Goal: Information Seeking & Learning: Find specific page/section

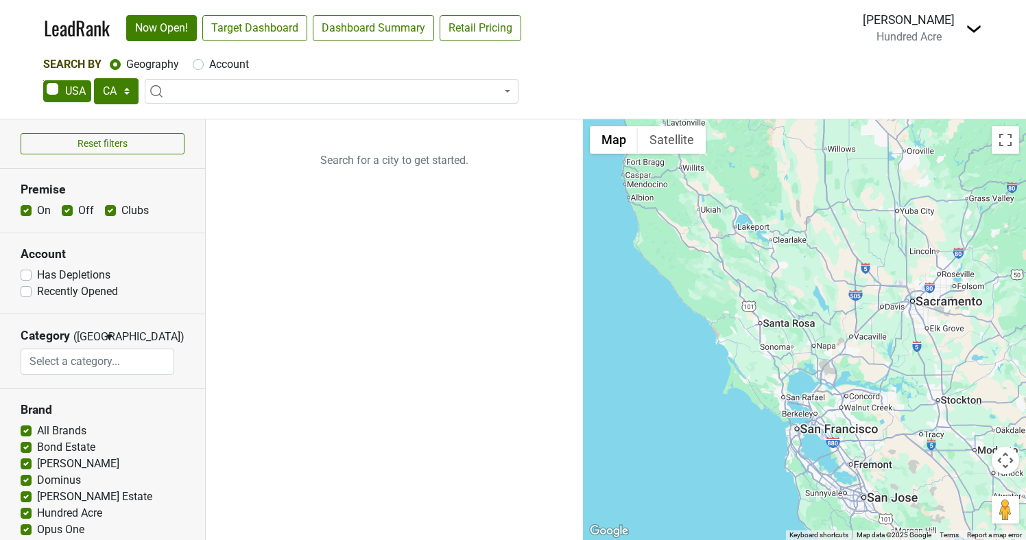
select select "CA"
select select
select select "FL"
type input "ft lauderdale"
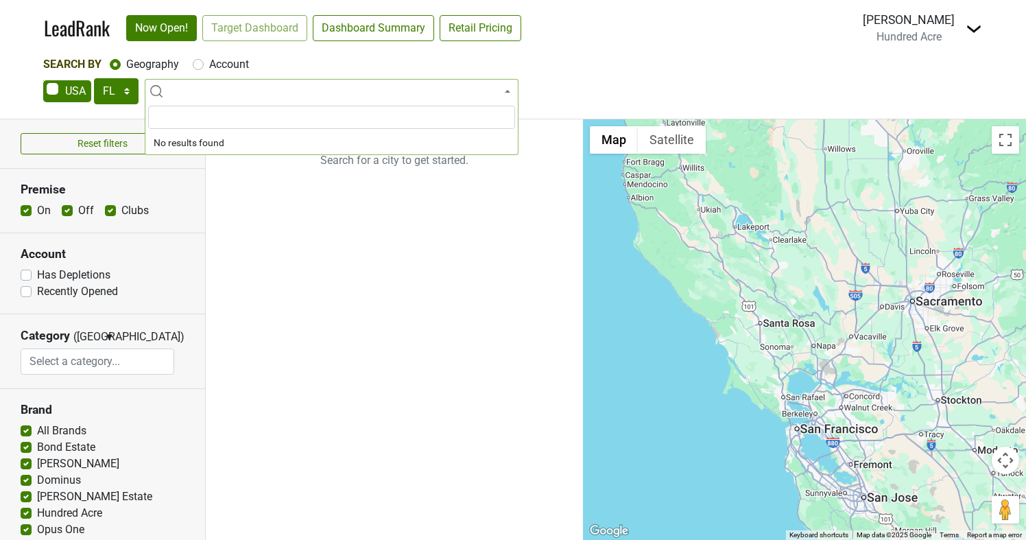
click at [121, 213] on label "Clubs" at bounding box center [134, 210] width 27 height 16
click at [111, 213] on input "Clubs" at bounding box center [110, 209] width 11 height 14
checkbox input "false"
click at [78, 214] on label "Off" at bounding box center [86, 210] width 16 height 16
click at [62, 214] on input "Off" at bounding box center [67, 209] width 11 height 14
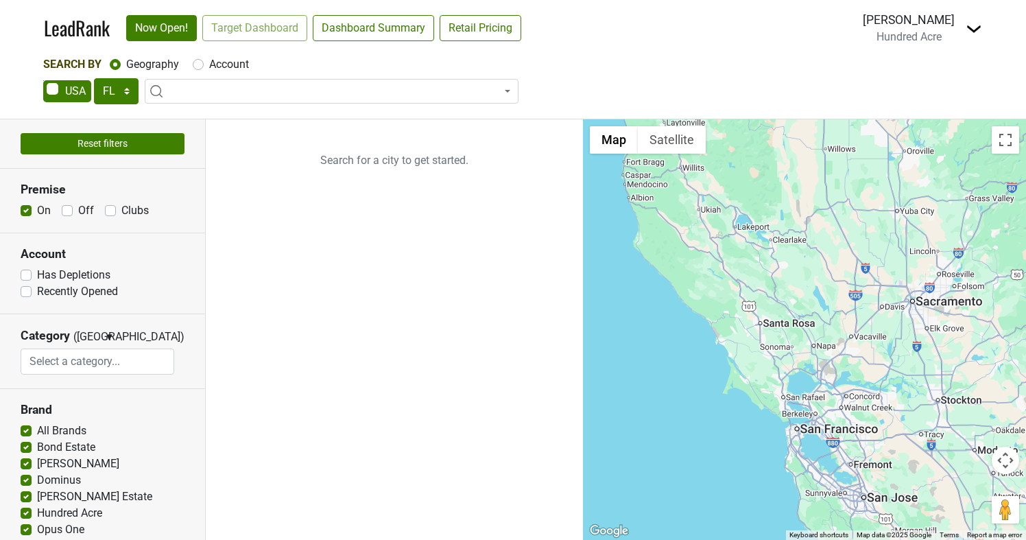
click at [71, 145] on button "Reset filters" at bounding box center [103, 143] width 164 height 21
checkbox input "true"
click at [121, 211] on label "Clubs" at bounding box center [134, 210] width 27 height 16
click at [111, 211] on input "Clubs" at bounding box center [110, 209] width 11 height 14
checkbox input "false"
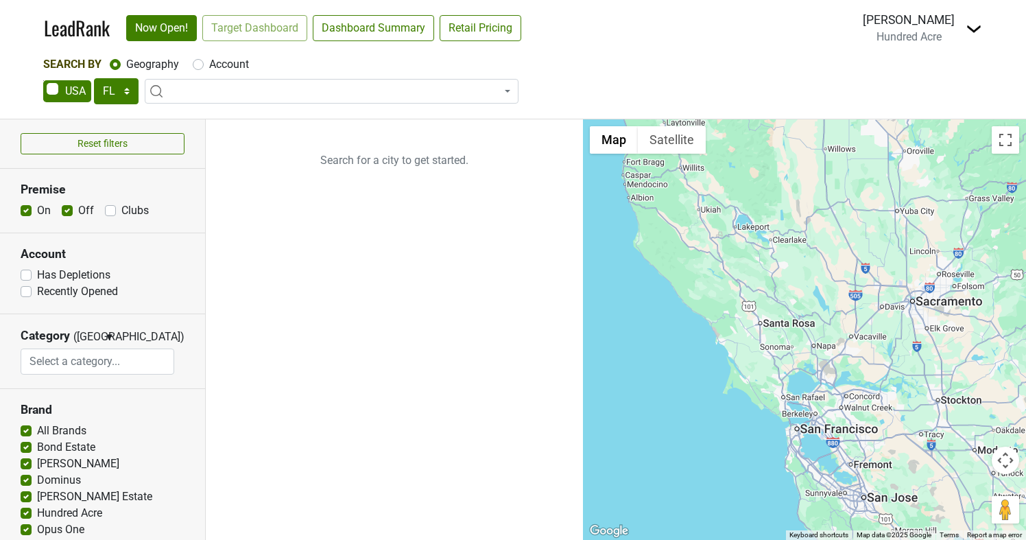
click at [78, 209] on label "Off" at bounding box center [86, 210] width 16 height 16
click at [62, 209] on input "Off" at bounding box center [67, 209] width 11 height 14
checkbox input "false"
click at [487, 82] on span at bounding box center [332, 91] width 374 height 25
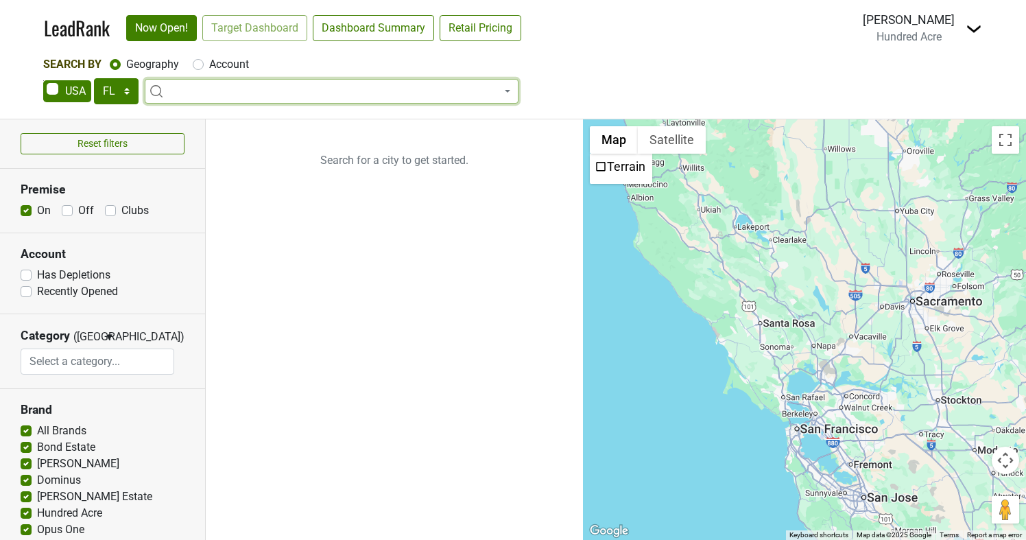
click at [557, 43] on nav "LeadRank Now Open! Target Dashboard Dashboard Summary Retail Pricing Loading...…" at bounding box center [513, 28] width 960 height 56
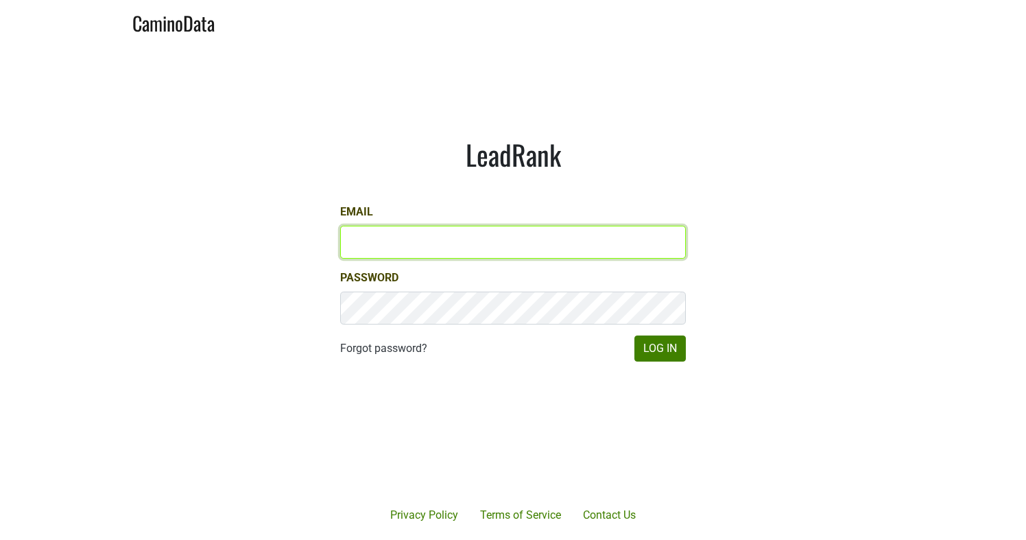
type input "[EMAIL_ADDRESS][DOMAIN_NAME]"
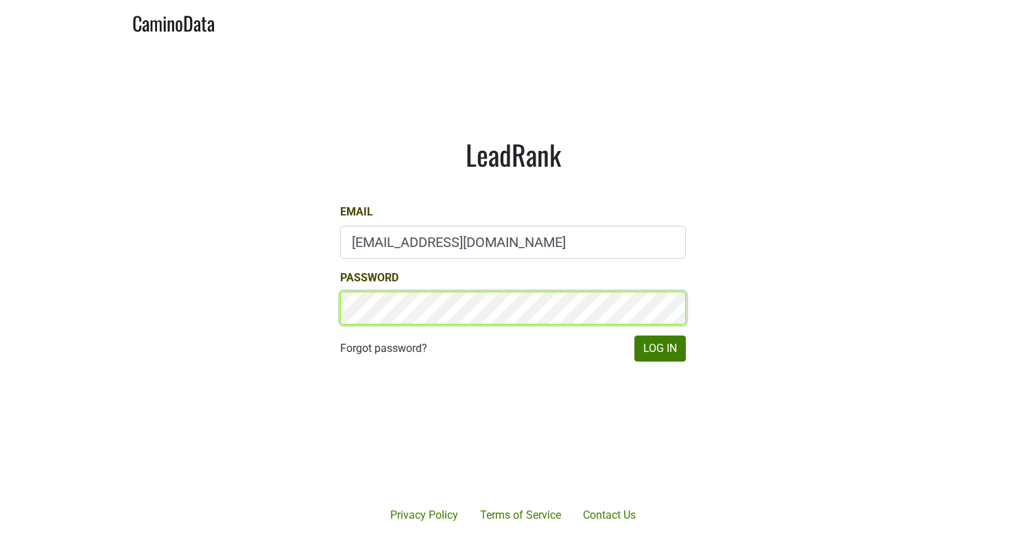
click at [660, 348] on button "Log In" at bounding box center [659, 348] width 51 height 26
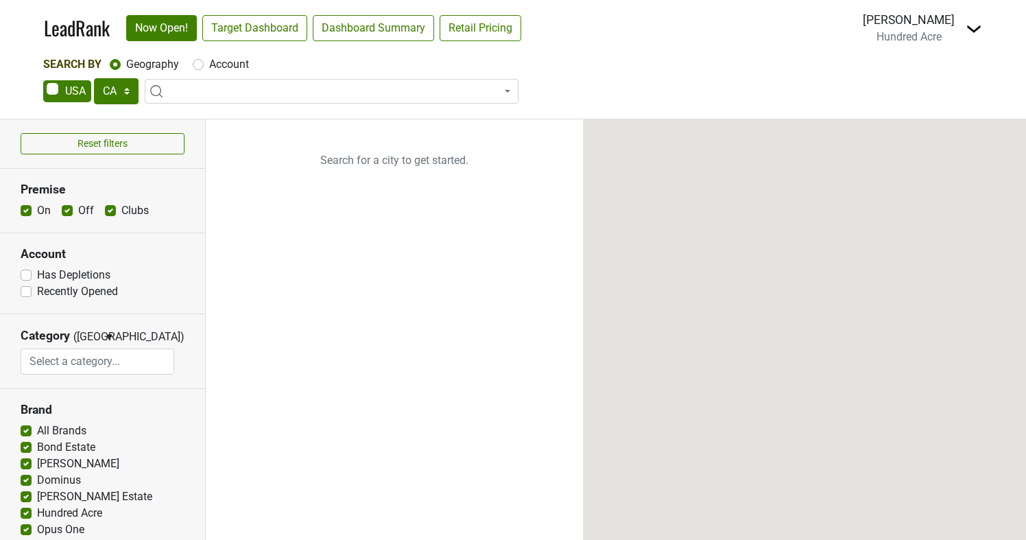
select select "CA"
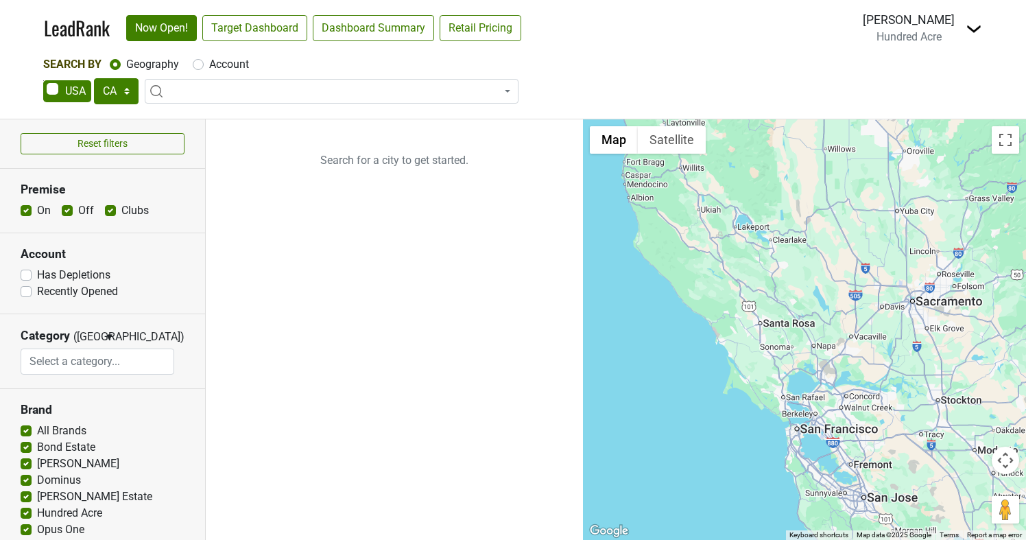
click at [121, 210] on label "Clubs" at bounding box center [134, 210] width 27 height 16
click at [110, 210] on input "Clubs" at bounding box center [110, 209] width 11 height 14
checkbox input "false"
click at [78, 210] on label "Off" at bounding box center [86, 210] width 16 height 16
click at [69, 210] on input "Off" at bounding box center [67, 209] width 11 height 14
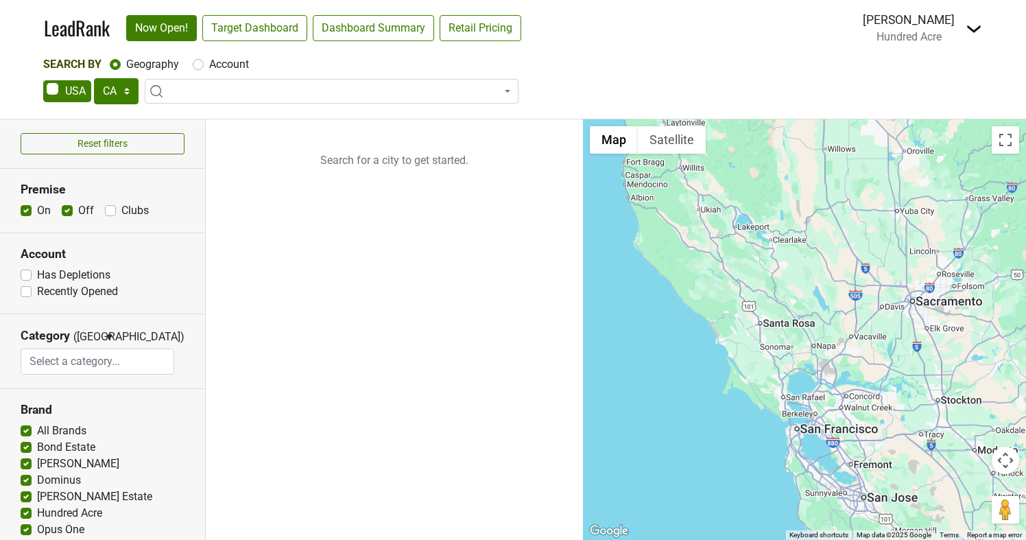
checkbox input "false"
select select "FL"
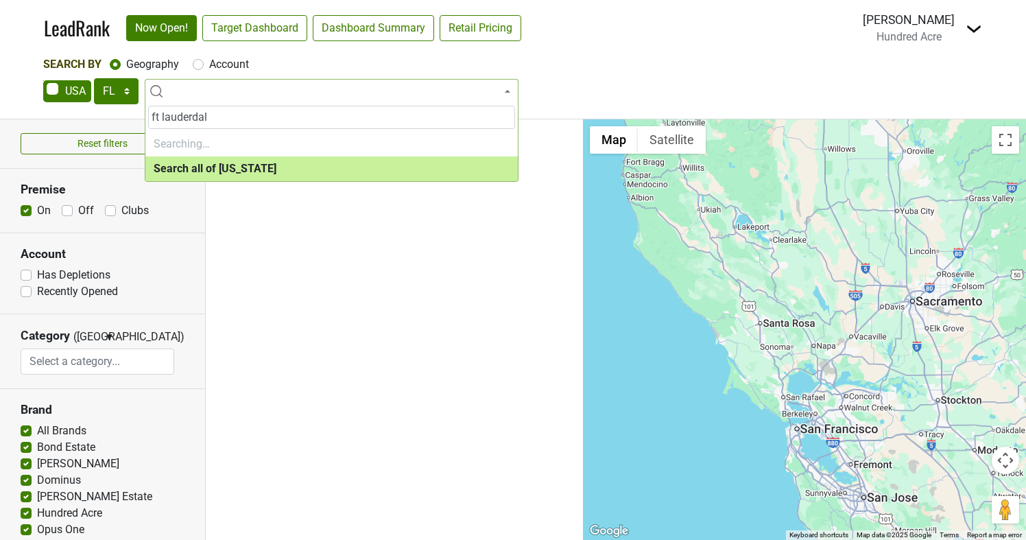
type input "ft lauderdale"
select select "ALL_FL"
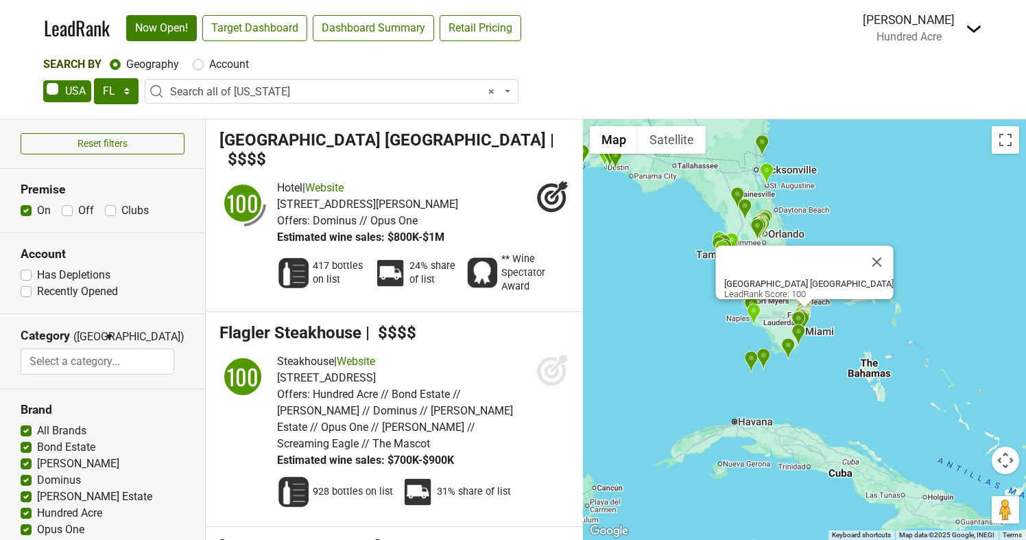
click at [780, 335] on div "Fontainebleau Miami Beach LeadRank Score: 100" at bounding box center [804, 329] width 443 height 420
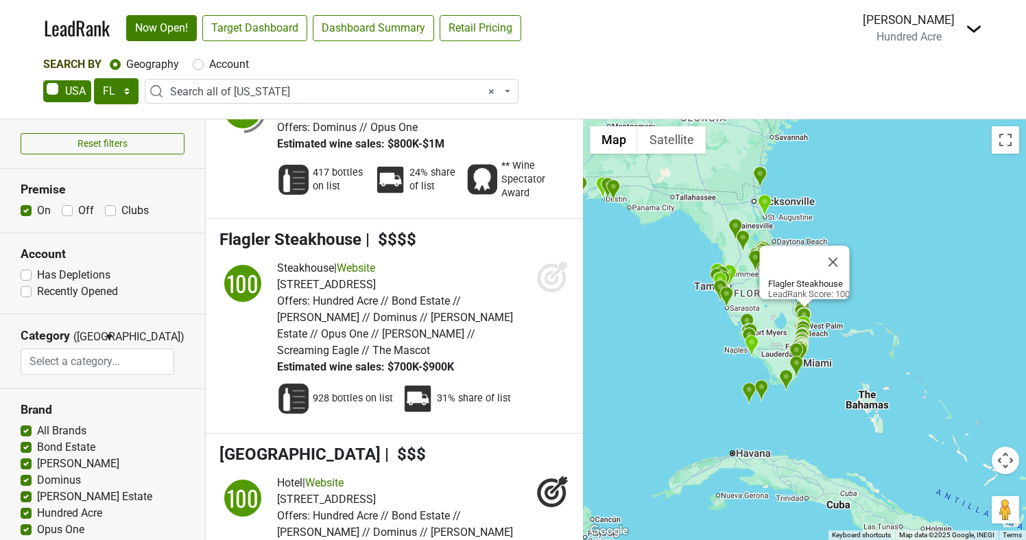
scroll to position [348, 0]
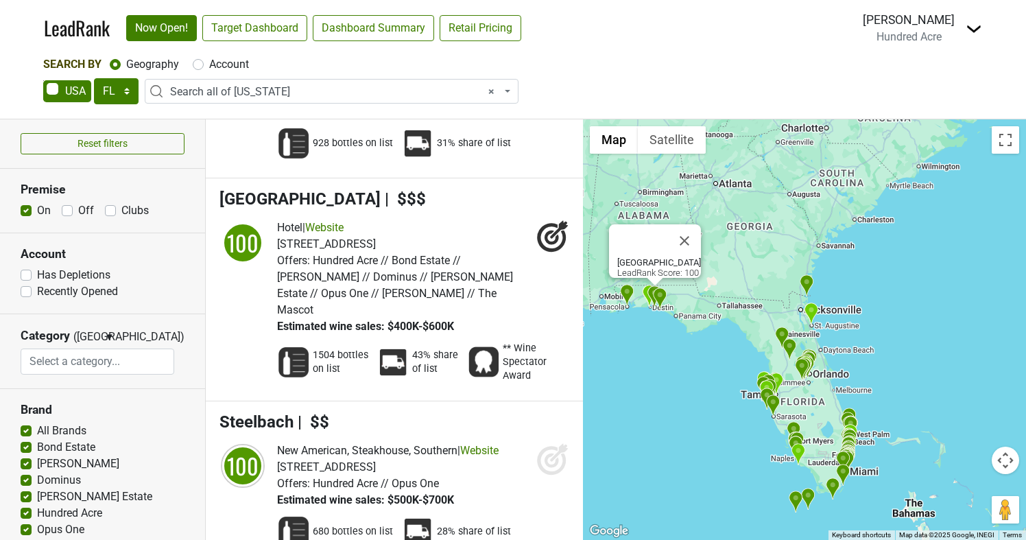
drag, startPoint x: 821, startPoint y: 385, endPoint x: 670, endPoint y: 363, distance: 152.4
click at [670, 363] on div "Hilton Sandestin Beach Golf Resort & Spa LeadRank Score: 100" at bounding box center [804, 329] width 443 height 420
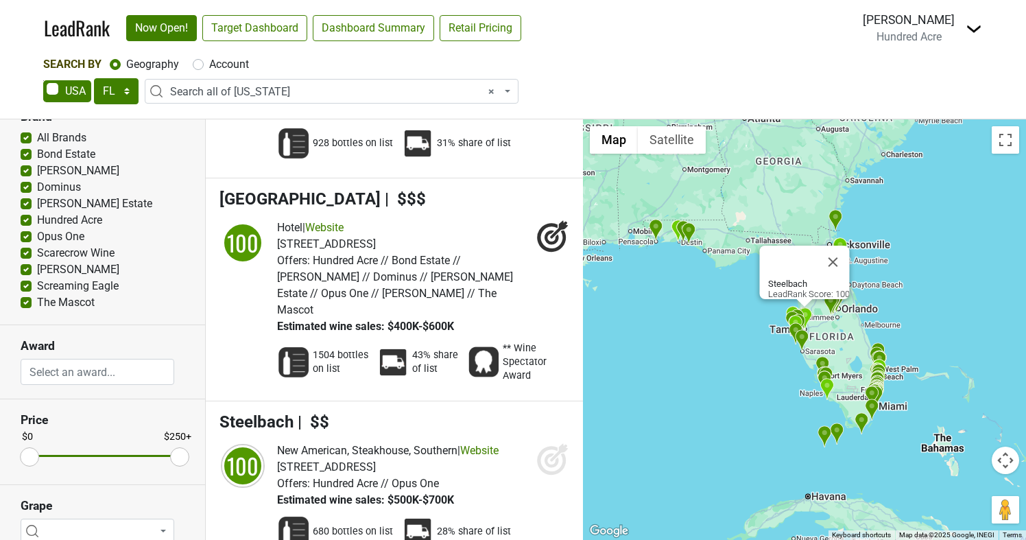
scroll to position [0, 0]
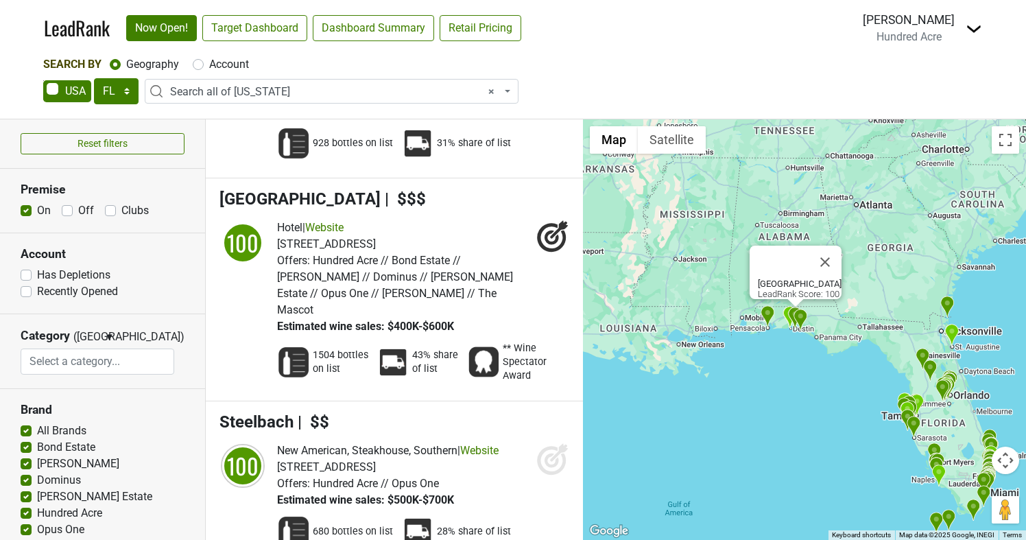
drag, startPoint x: 743, startPoint y: 393, endPoint x: 575, endPoint y: 381, distance: 169.1
click at [575, 381] on div "Reset filters Premise On Off Clubs Account Has Depletions Category" at bounding box center [513, 329] width 1026 height 420
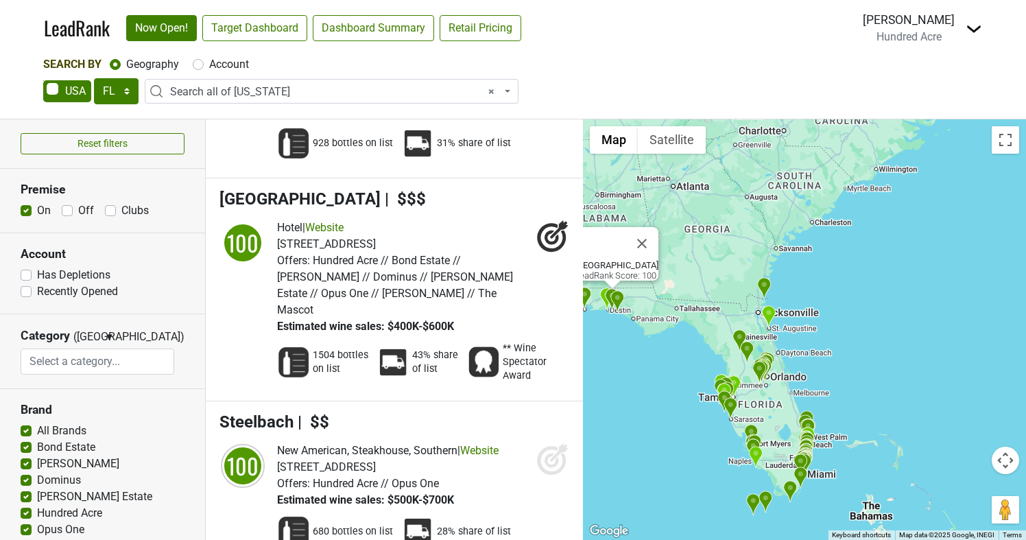
click at [782, 406] on div "Hilton Sandestin Beach Golf Resort & Spa LeadRank Score: 100" at bounding box center [804, 329] width 443 height 420
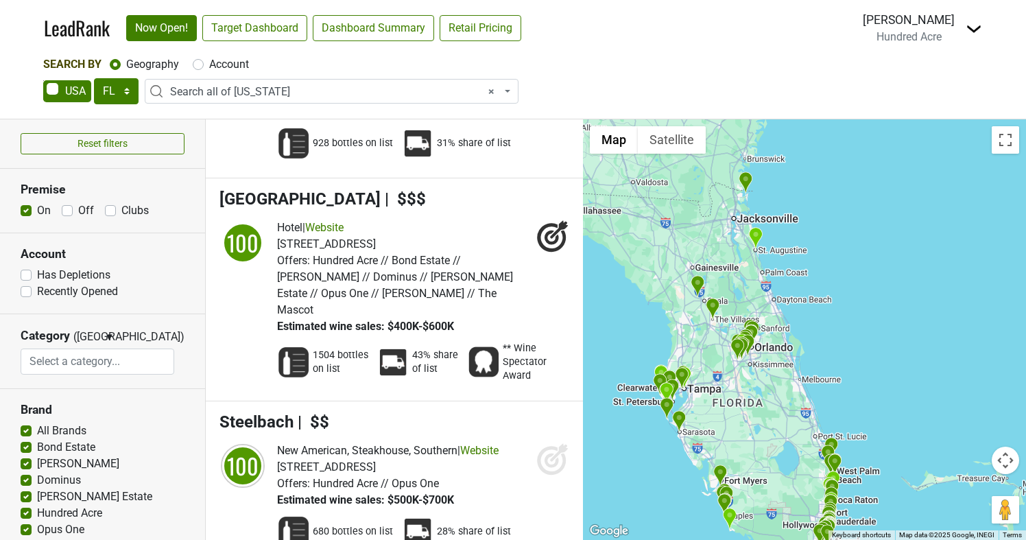
click at [782, 406] on div "Hilton Sandestin Beach Golf Resort & Spa LeadRank Score: 100" at bounding box center [804, 329] width 443 height 420
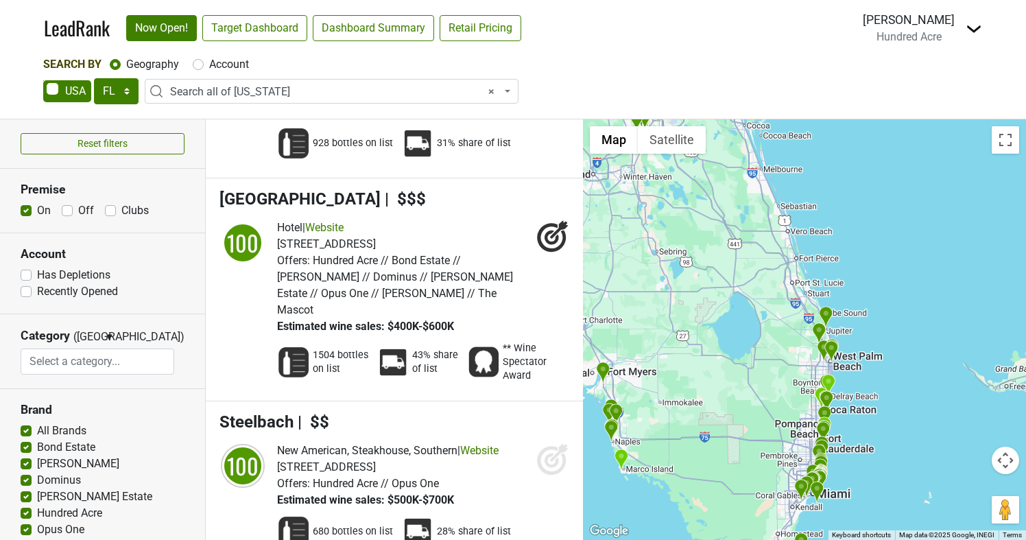
drag, startPoint x: 721, startPoint y: 245, endPoint x: 708, endPoint y: 189, distance: 57.0
click at [708, 192] on div "Hilton Sandestin Beach Golf Resort & Spa LeadRank Score: 100" at bounding box center [804, 329] width 443 height 420
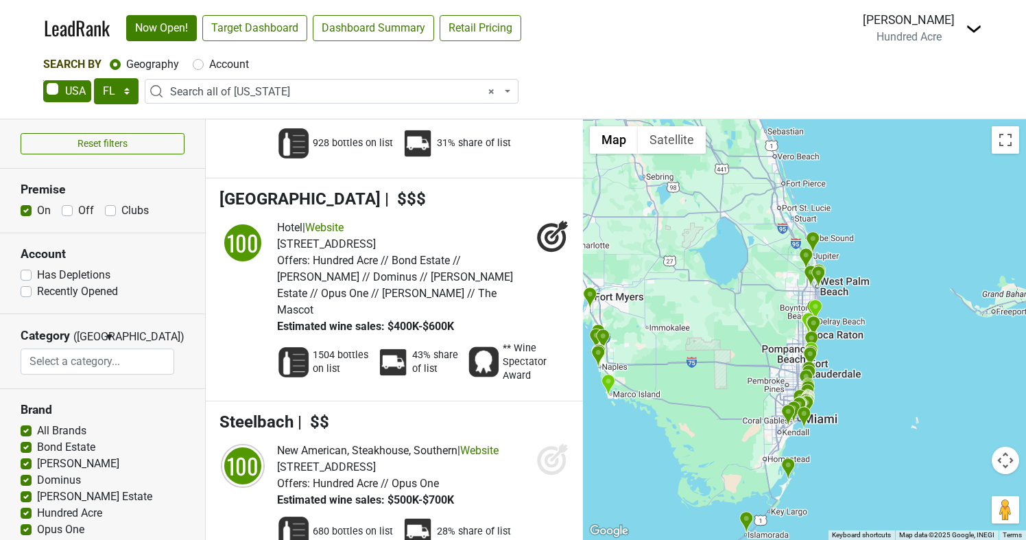
drag, startPoint x: 740, startPoint y: 393, endPoint x: 729, endPoint y: 315, distance: 78.3
click at [729, 315] on div "Hilton Sandestin Beach Golf Resort & Spa LeadRank Score: 100" at bounding box center [804, 329] width 443 height 420
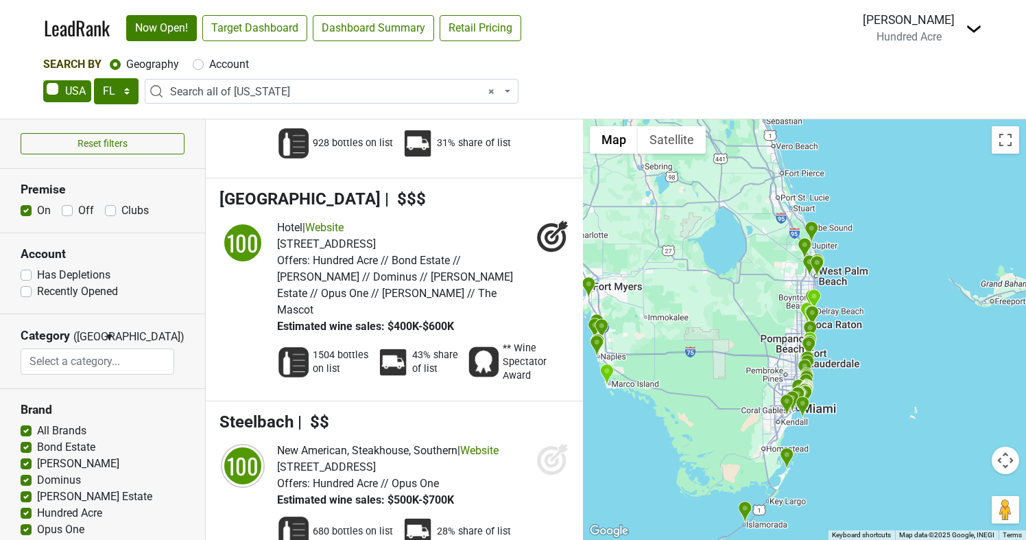
click at [812, 355] on img "Diplomat Prime" at bounding box center [807, 365] width 14 height 23
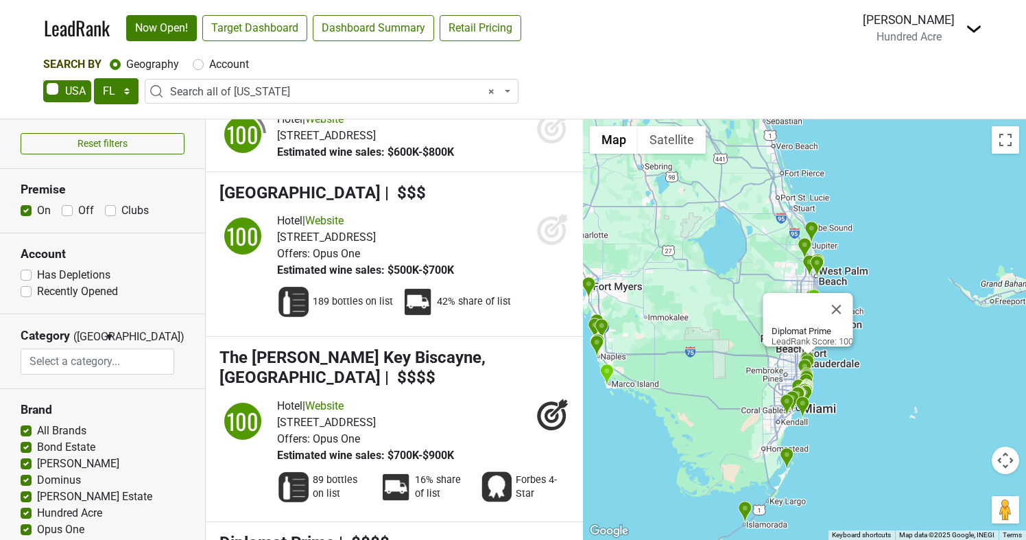
click at [812, 355] on img "Diplomat Prime" at bounding box center [807, 365] width 14 height 23
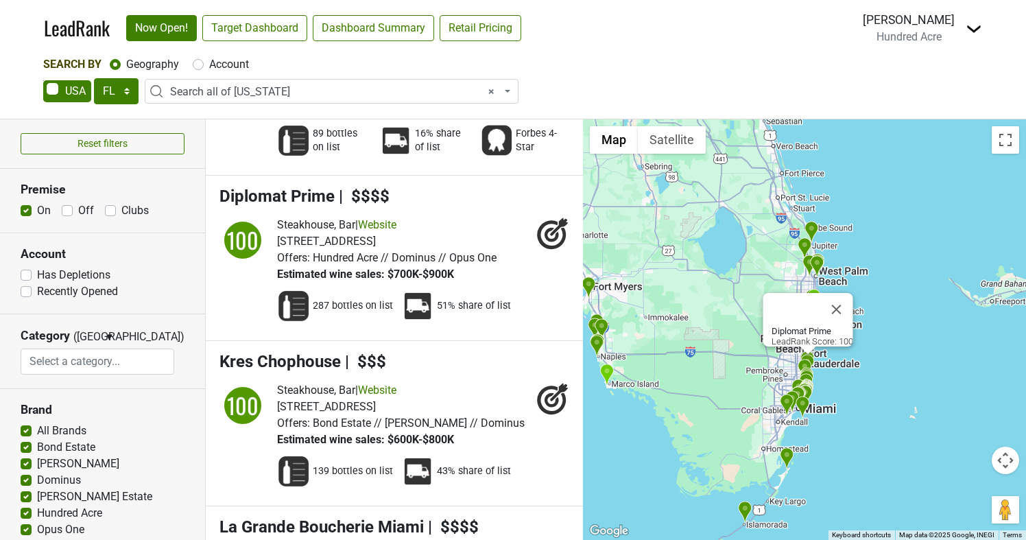
scroll to position [3828, 0]
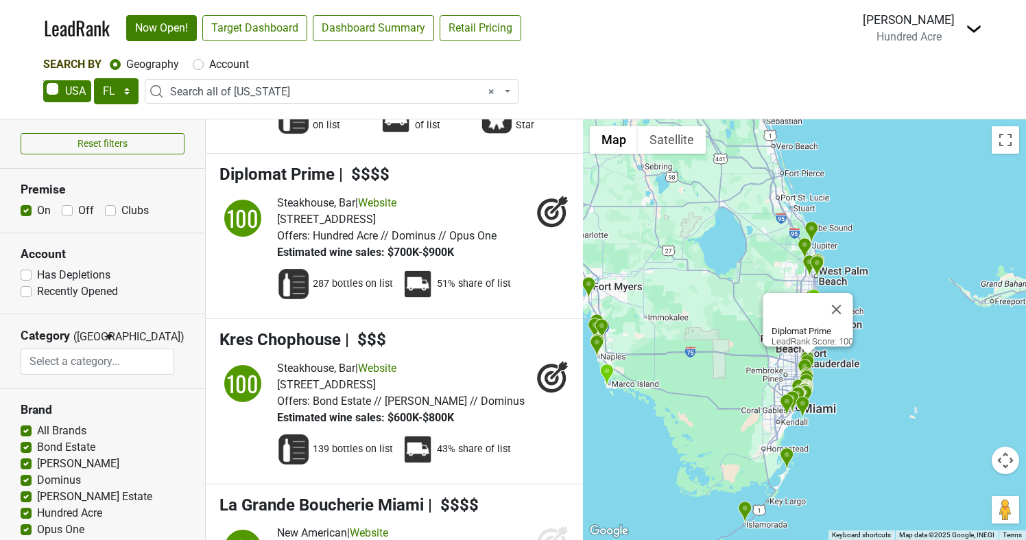
click at [836, 358] on div "To navigate, press the arrow keys. Diplomat Prime LeadRank Score: 100" at bounding box center [804, 329] width 443 height 420
click at [836, 358] on div "Diplomat Prime LeadRank Score: 100" at bounding box center [804, 329] width 443 height 420
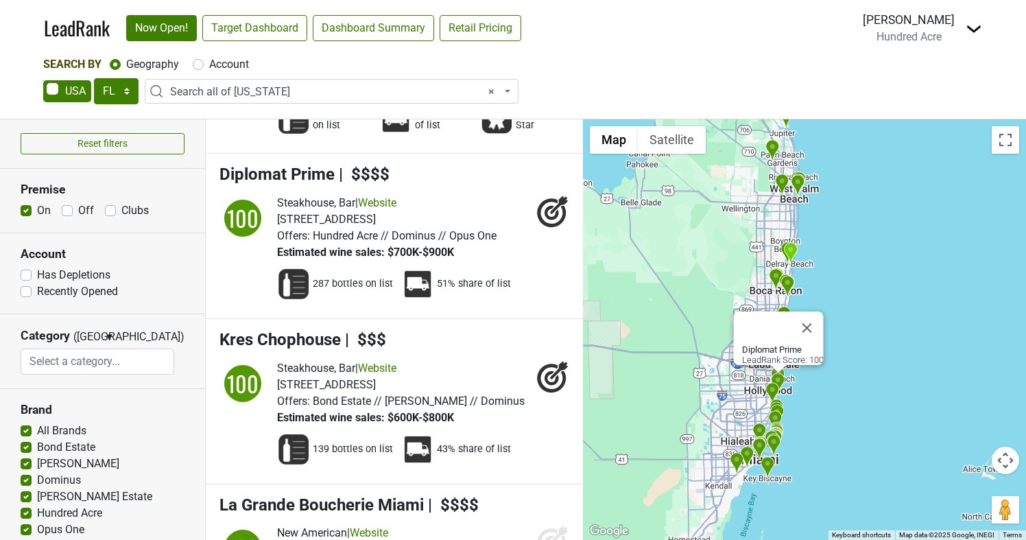
click at [811, 317] on button "Close" at bounding box center [807, 327] width 33 height 33
click at [789, 368] on div "To navigate, press the arrow keys." at bounding box center [804, 329] width 443 height 420
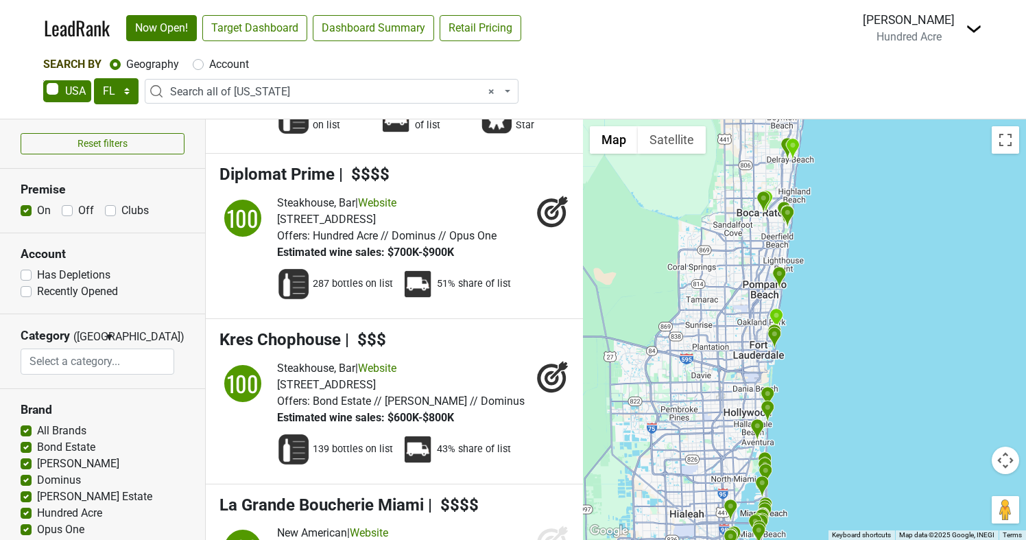
click at [772, 365] on div at bounding box center [804, 329] width 443 height 420
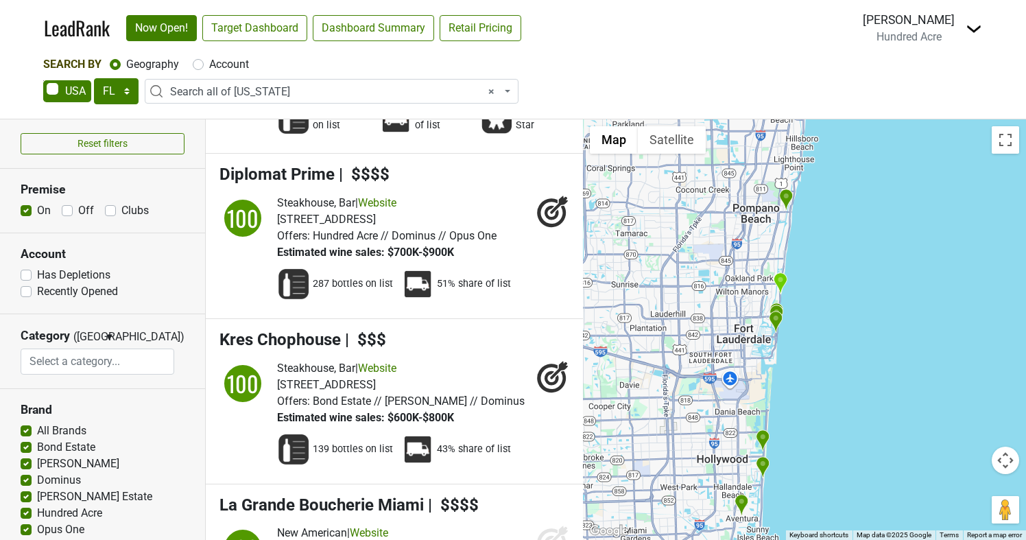
click at [763, 349] on div at bounding box center [804, 329] width 443 height 420
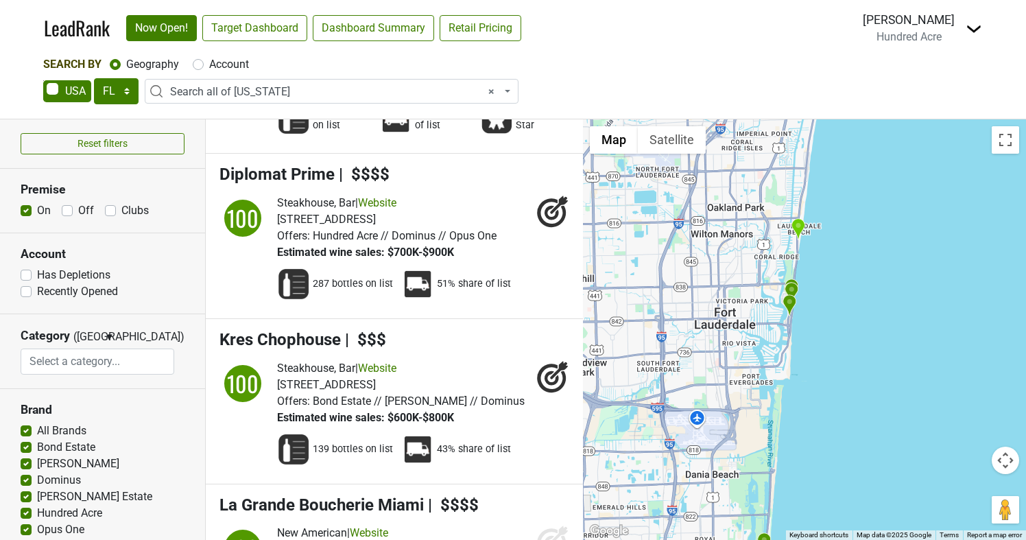
click at [760, 329] on div at bounding box center [804, 329] width 443 height 420
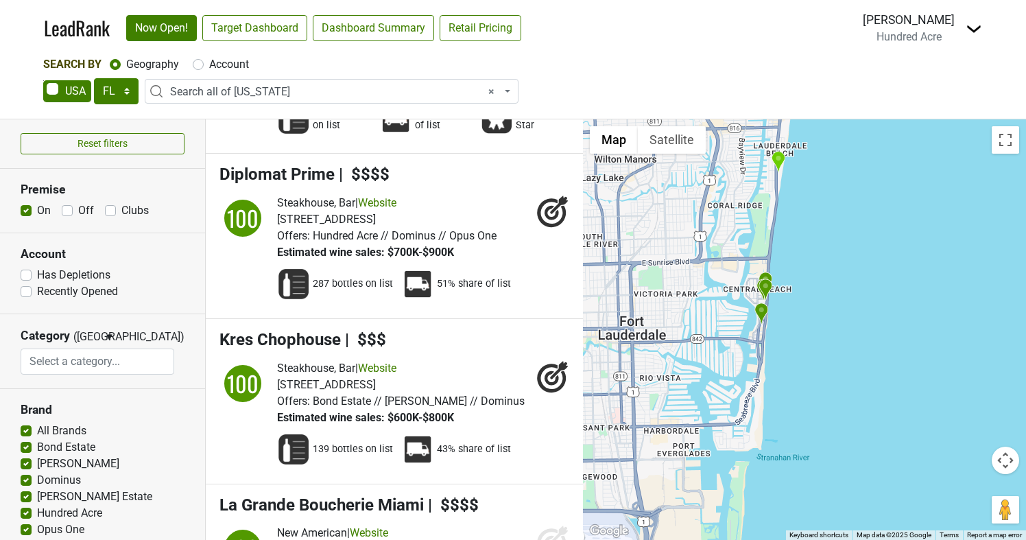
drag, startPoint x: 795, startPoint y: 315, endPoint x: 737, endPoint y: 336, distance: 61.2
click at [737, 336] on div at bounding box center [804, 329] width 443 height 420
click at [728, 350] on div at bounding box center [804, 329] width 443 height 420
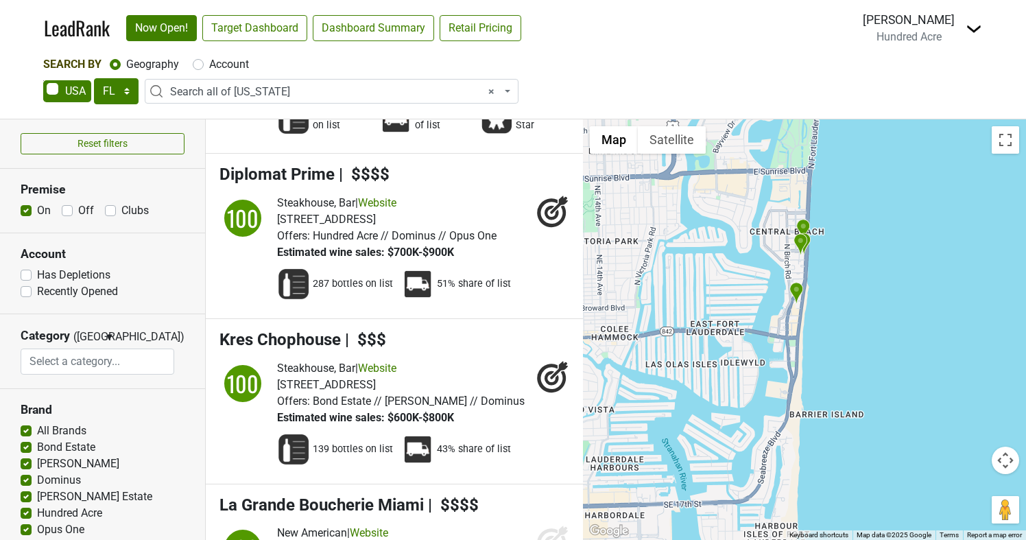
drag, startPoint x: 747, startPoint y: 315, endPoint x: 746, endPoint y: 358, distance: 42.5
click at [746, 358] on div at bounding box center [804, 329] width 443 height 420
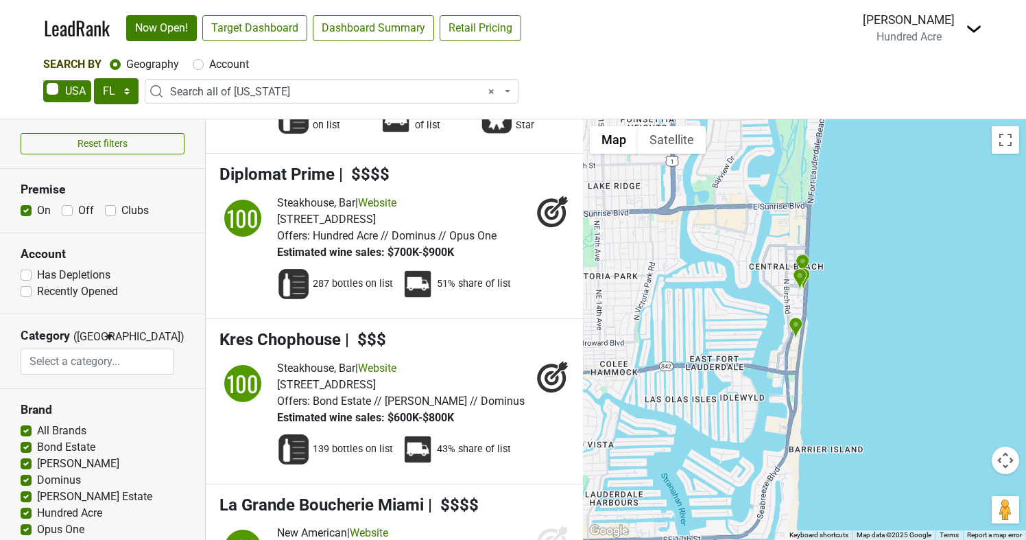
click at [798, 326] on img "The Ritz-Carlton, Fort Lauderdale" at bounding box center [795, 328] width 14 height 23
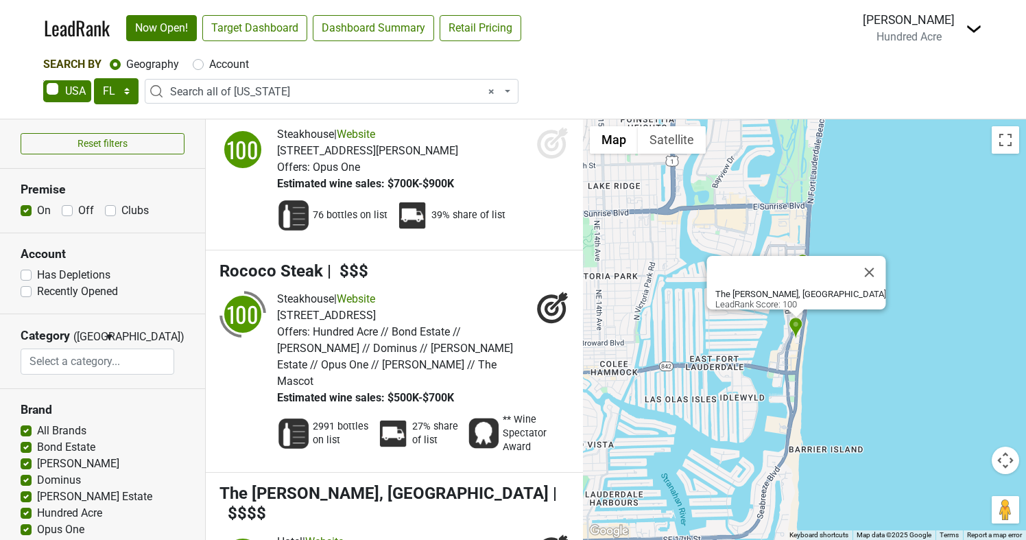
scroll to position [5611, 0]
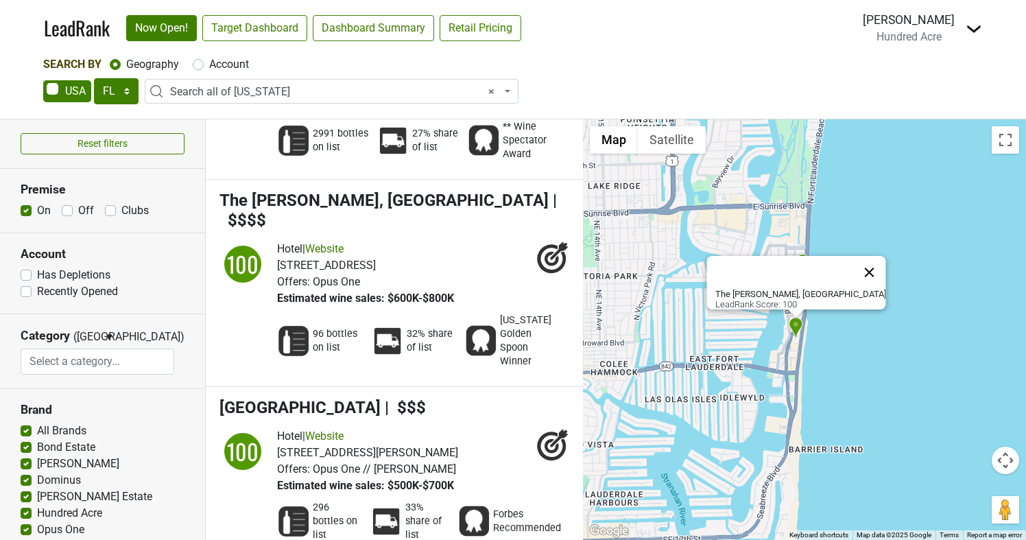
click at [856, 261] on button "Close" at bounding box center [869, 272] width 33 height 33
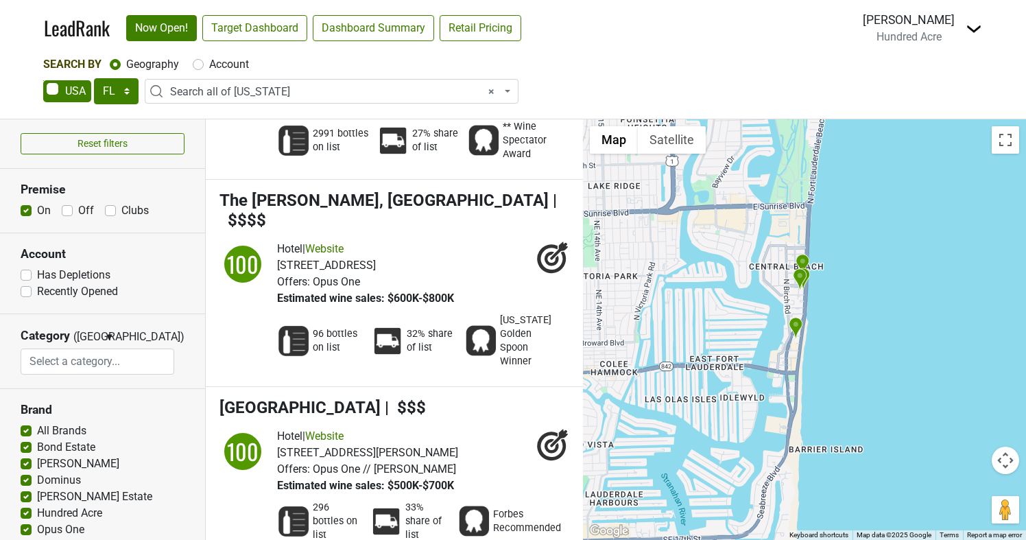
click at [799, 282] on img "W Fort Lauderdale - Steak 954" at bounding box center [800, 279] width 14 height 23
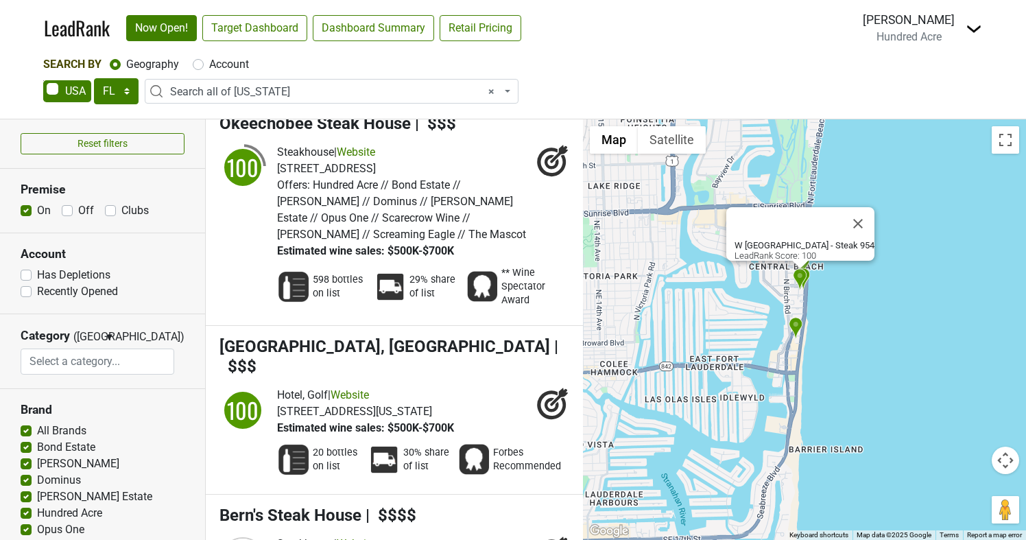
scroll to position [1182, 0]
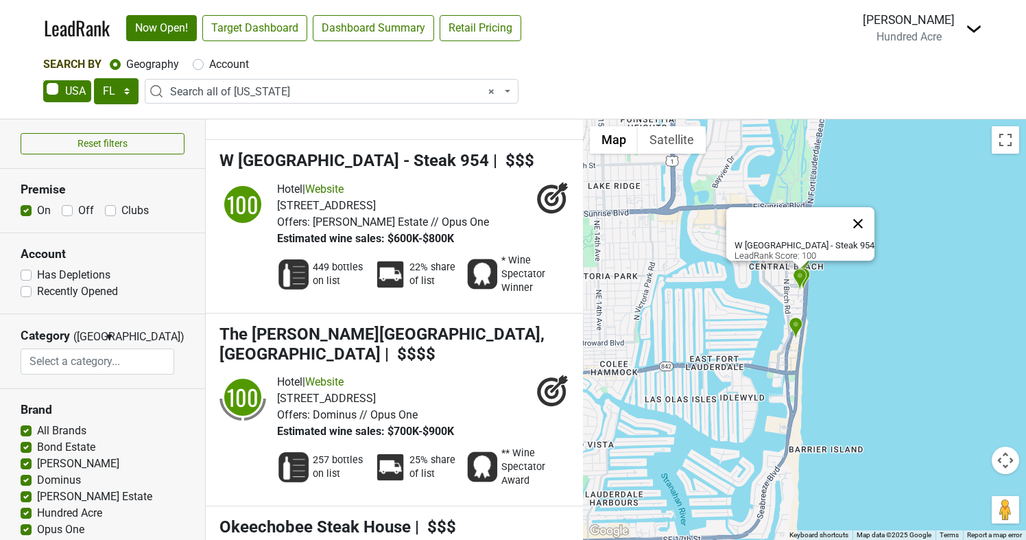
click at [850, 211] on button "Close" at bounding box center [857, 223] width 33 height 33
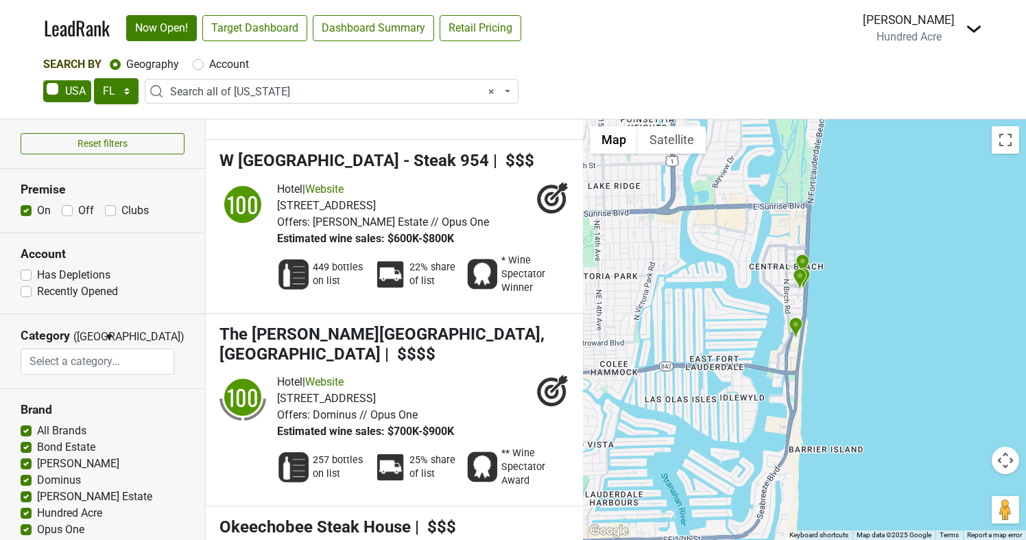
click at [795, 291] on img "W Fort Lauderdale - Steak 954" at bounding box center [800, 279] width 14 height 23
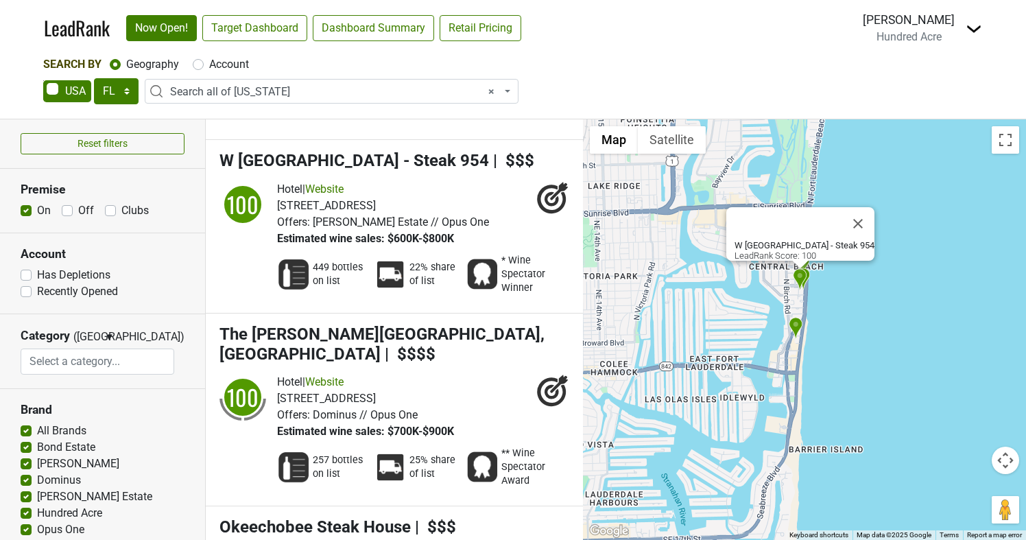
click at [795, 291] on img "W Fort Lauderdale - Steak 954" at bounding box center [800, 279] width 14 height 23
click at [857, 215] on button "Close" at bounding box center [857, 223] width 33 height 33
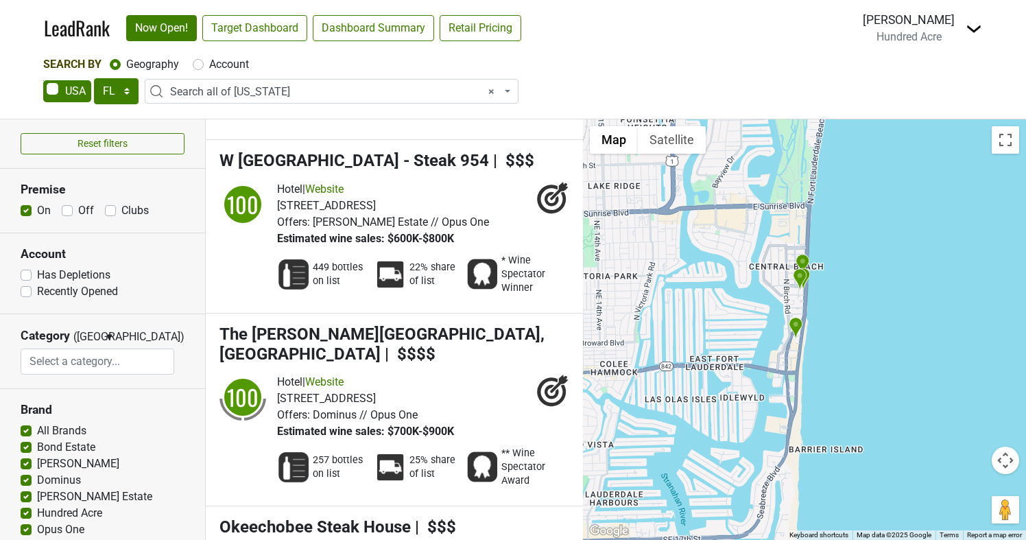
click at [766, 286] on div "To navigate, press the arrow keys." at bounding box center [804, 329] width 443 height 420
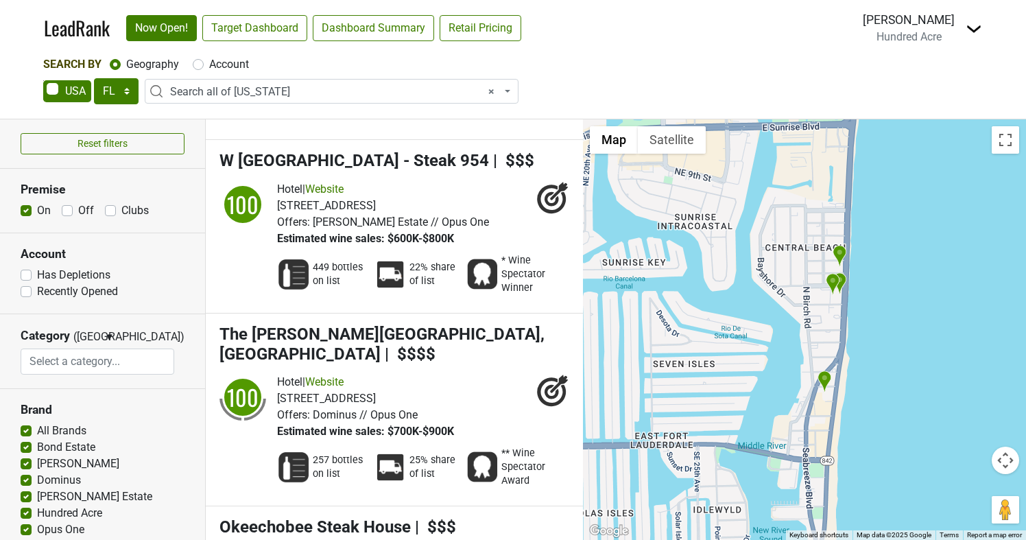
click at [839, 252] on img "Four Seasons Hotel And Residences - Evelyn" at bounding box center [839, 256] width 14 height 23
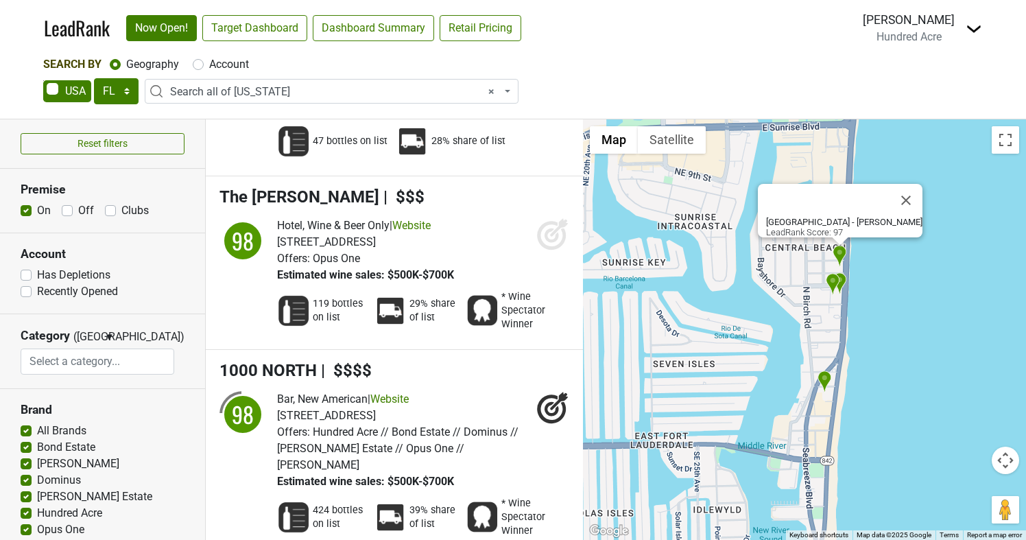
scroll to position [10427, 0]
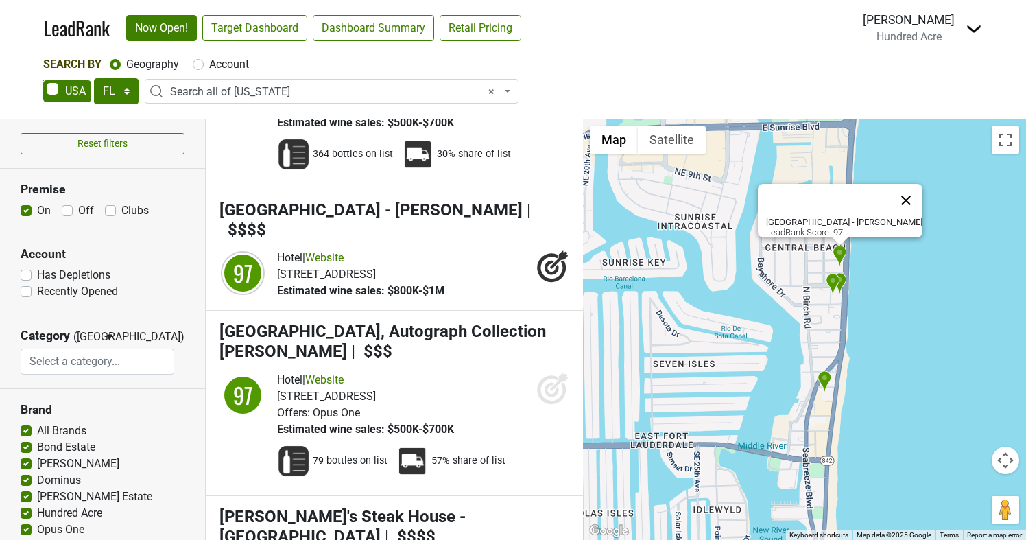
click at [919, 193] on button "Close" at bounding box center [905, 200] width 33 height 33
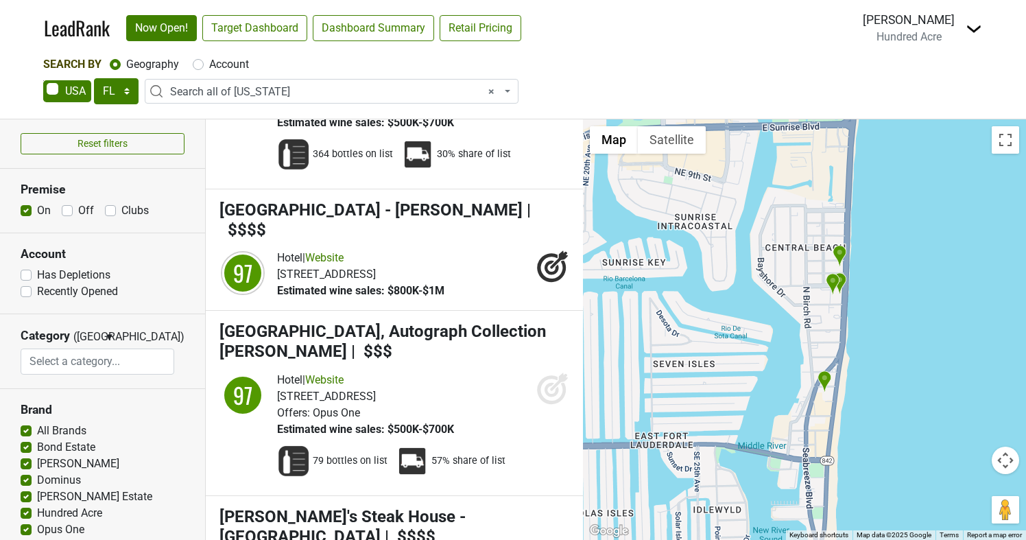
click at [797, 285] on div "To navigate, press the arrow keys." at bounding box center [804, 329] width 443 height 420
click at [797, 285] on div at bounding box center [804, 329] width 443 height 420
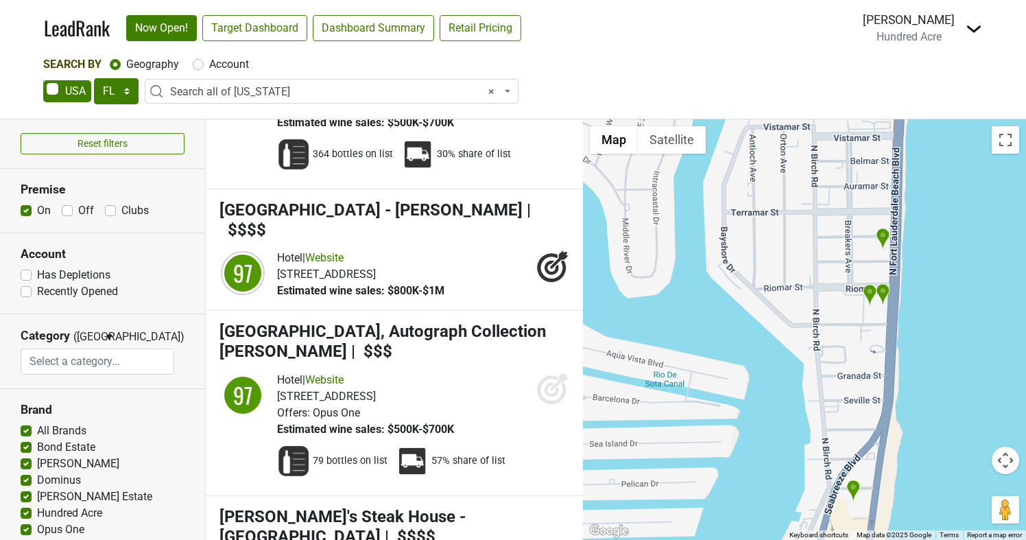
click at [886, 296] on img "Steak 954" at bounding box center [883, 294] width 14 height 23
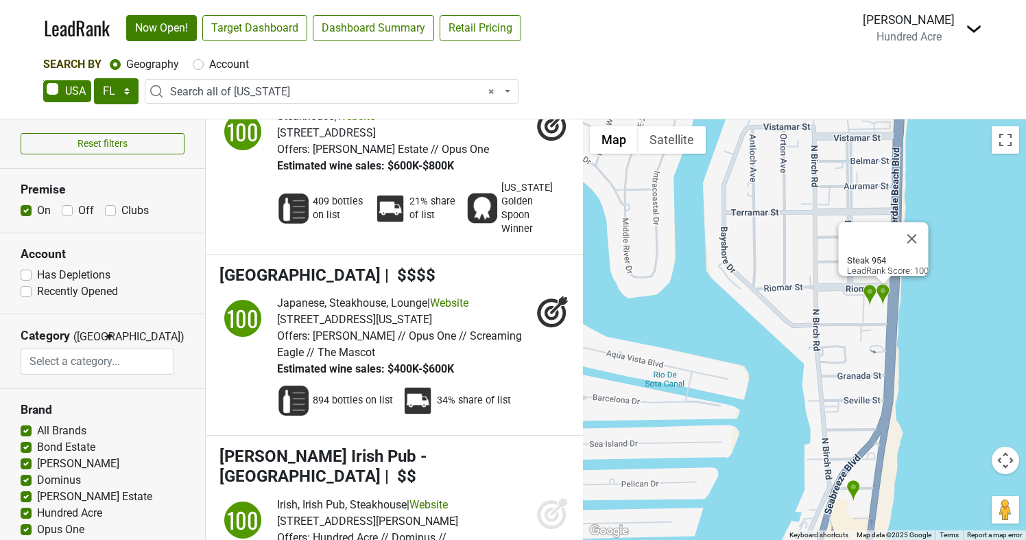
scroll to position [2583, 0]
